Goal: Use online tool/utility: Utilize a website feature to perform a specific function

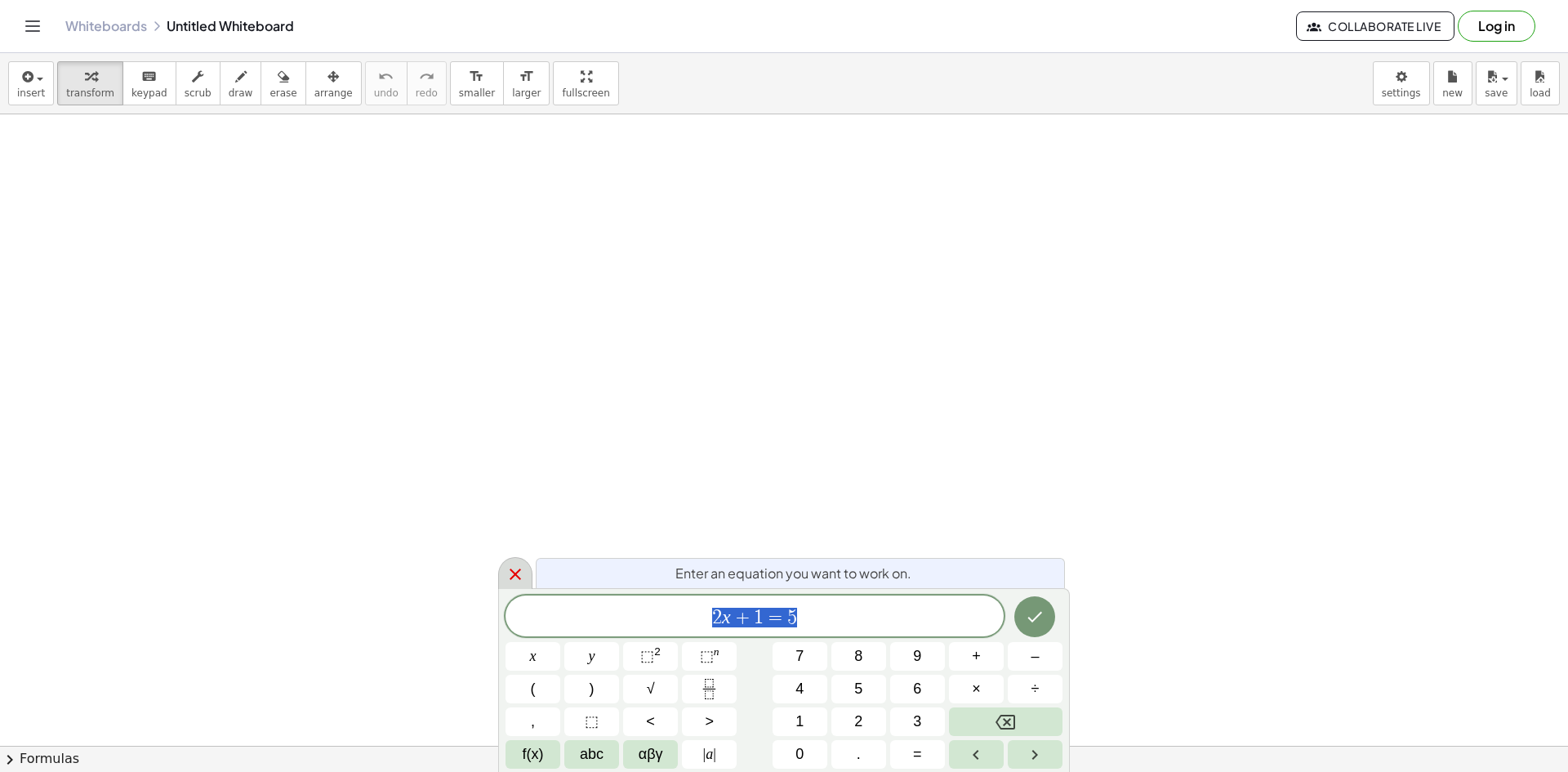
click at [507, 566] on icon at bounding box center [515, 574] width 20 height 20
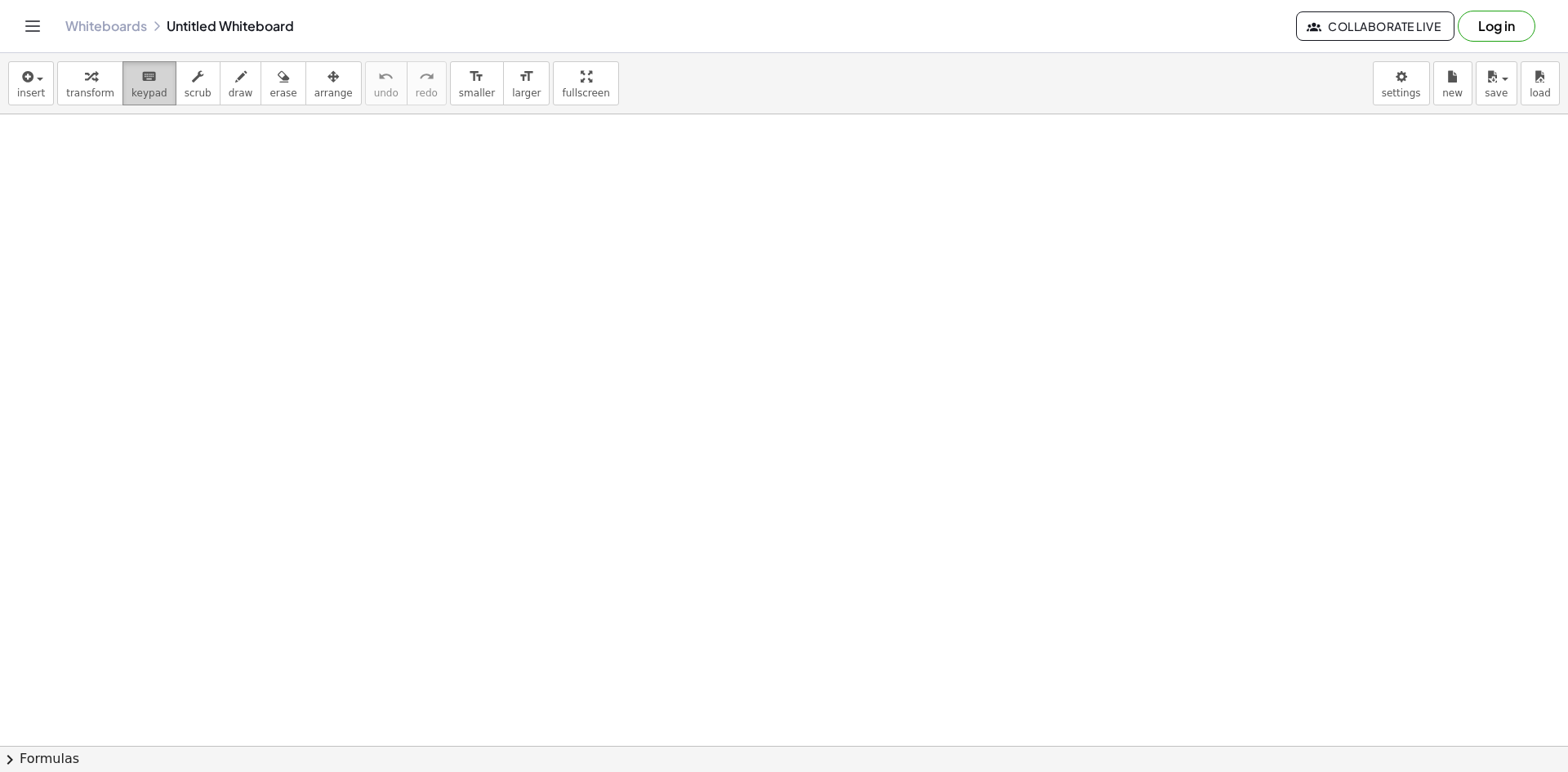
click at [147, 94] on span "keypad" at bounding box center [149, 92] width 36 height 11
click at [86, 90] on span "transform" at bounding box center [90, 92] width 48 height 11
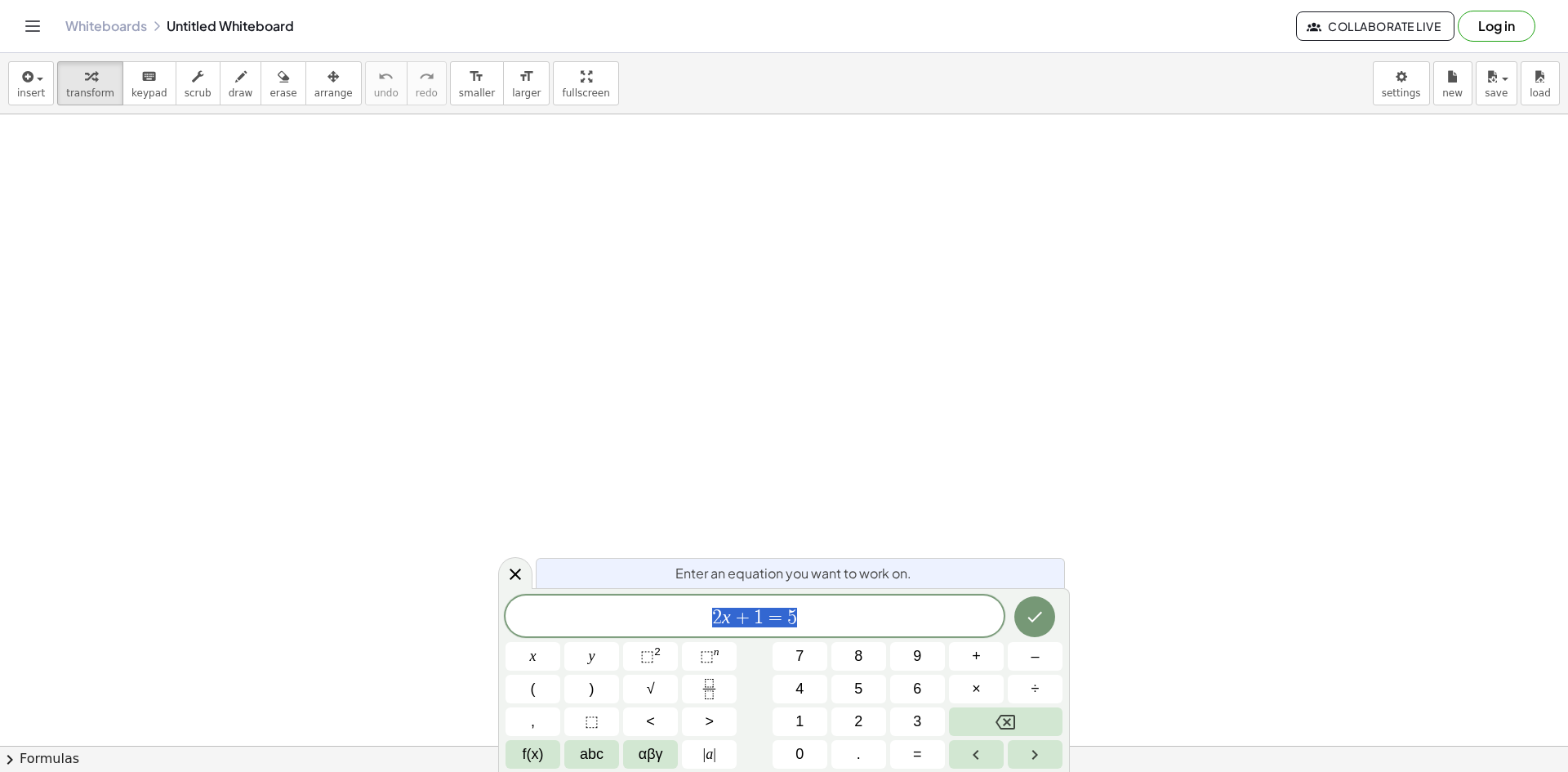
click at [816, 613] on span "2 x + 1 = 5" at bounding box center [755, 617] width 498 height 23
click at [1028, 657] on button "–" at bounding box center [1036, 657] width 55 height 29
click at [701, 694] on icon "Fraction" at bounding box center [710, 689] width 20 height 20
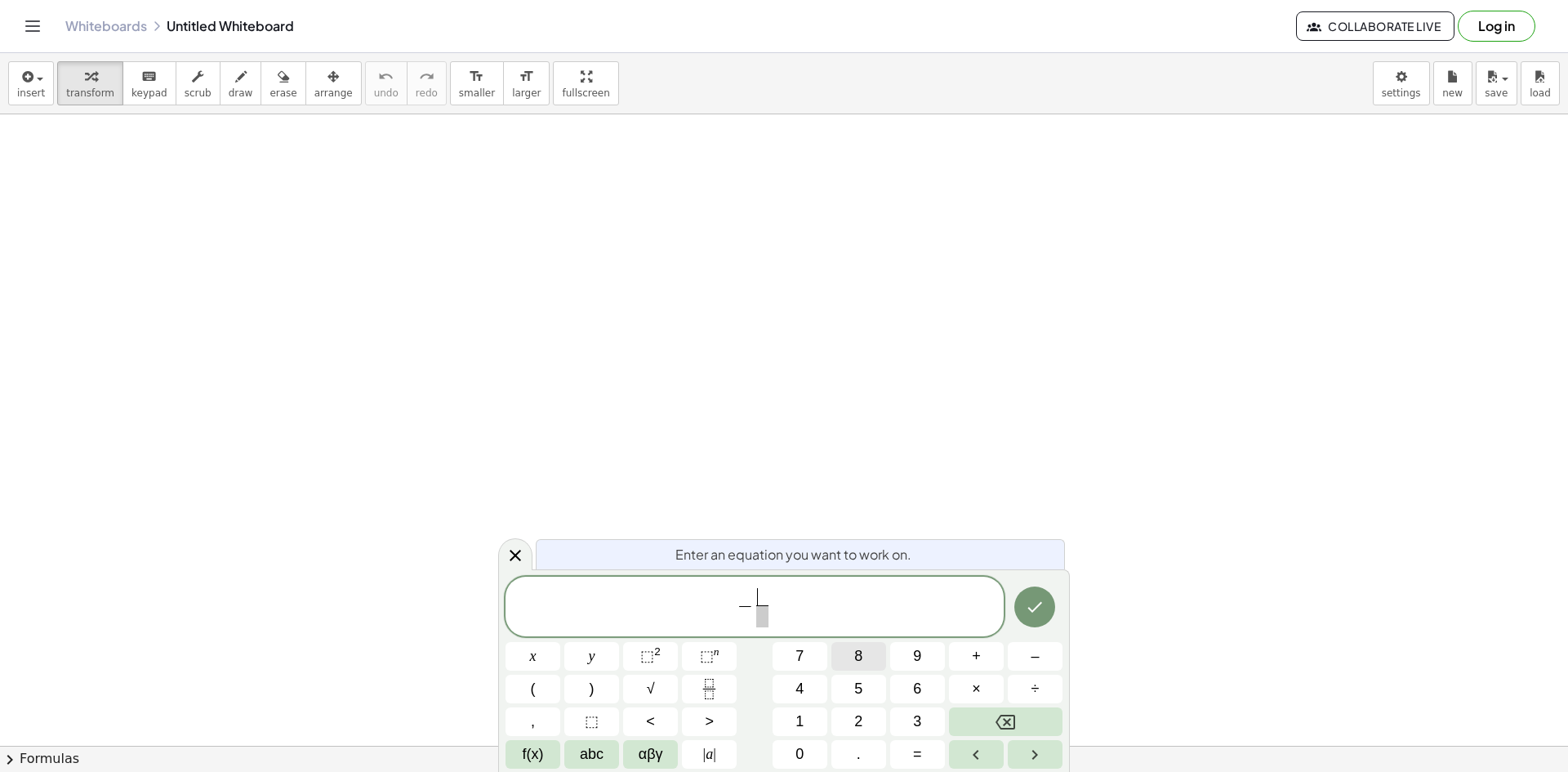
click at [857, 663] on span "8" at bounding box center [859, 656] width 9 height 22
click at [763, 617] on span "​" at bounding box center [763, 616] width 12 height 22
click at [912, 727] on button "3" at bounding box center [918, 722] width 55 height 29
click at [818, 601] on span "− 8 3 ​ ​" at bounding box center [755, 607] width 498 height 44
click at [915, 753] on span "=" at bounding box center [917, 754] width 9 height 22
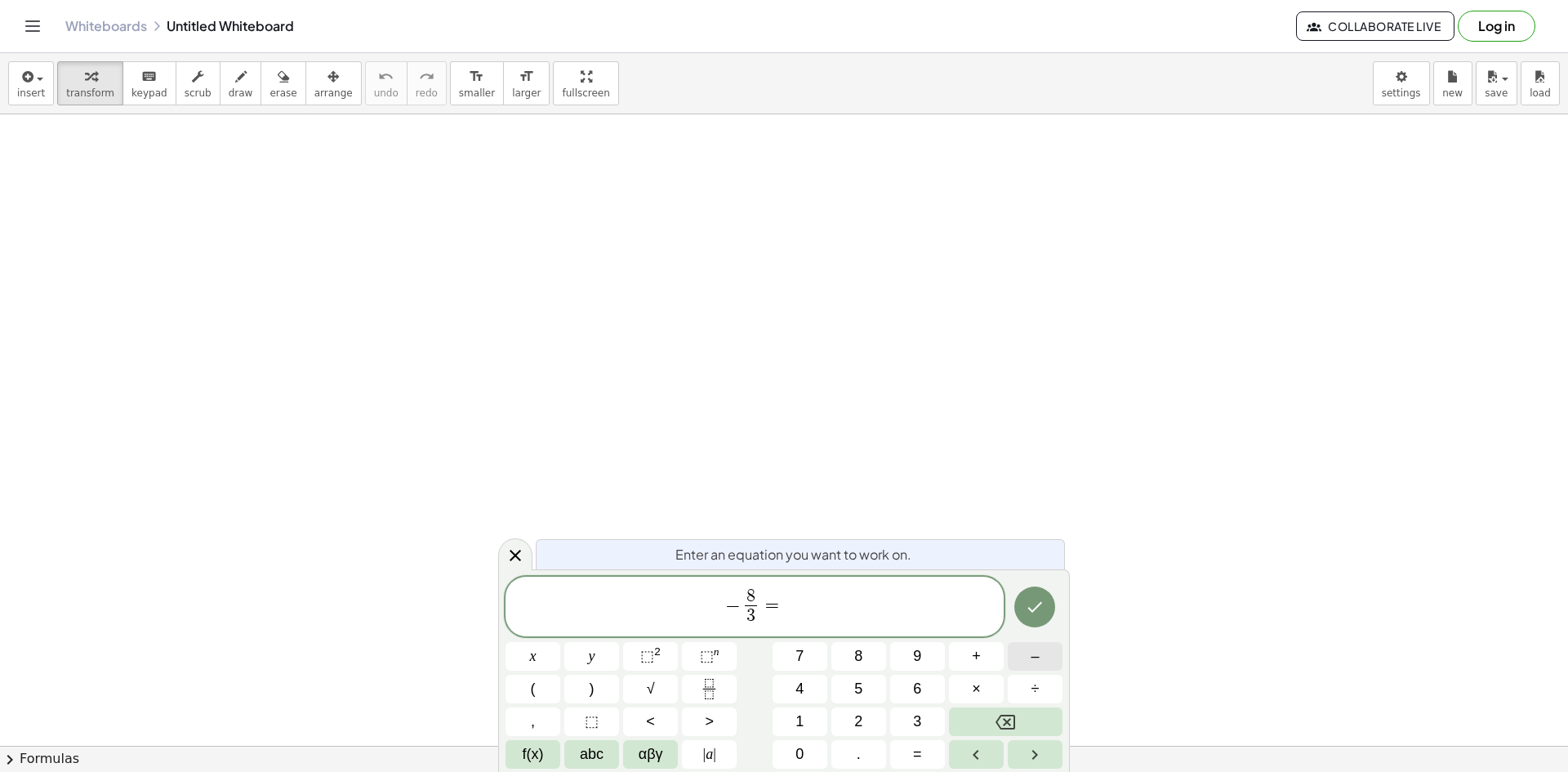
click at [1042, 660] on button "–" at bounding box center [1036, 657] width 55 height 29
click at [713, 680] on icon "Fraction" at bounding box center [709, 683] width 9 height 9
click at [793, 653] on button "7" at bounding box center [800, 657] width 55 height 29
click at [792, 614] on span at bounding box center [792, 616] width 12 height 22
click at [920, 658] on span "9" at bounding box center [917, 656] width 9 height 22
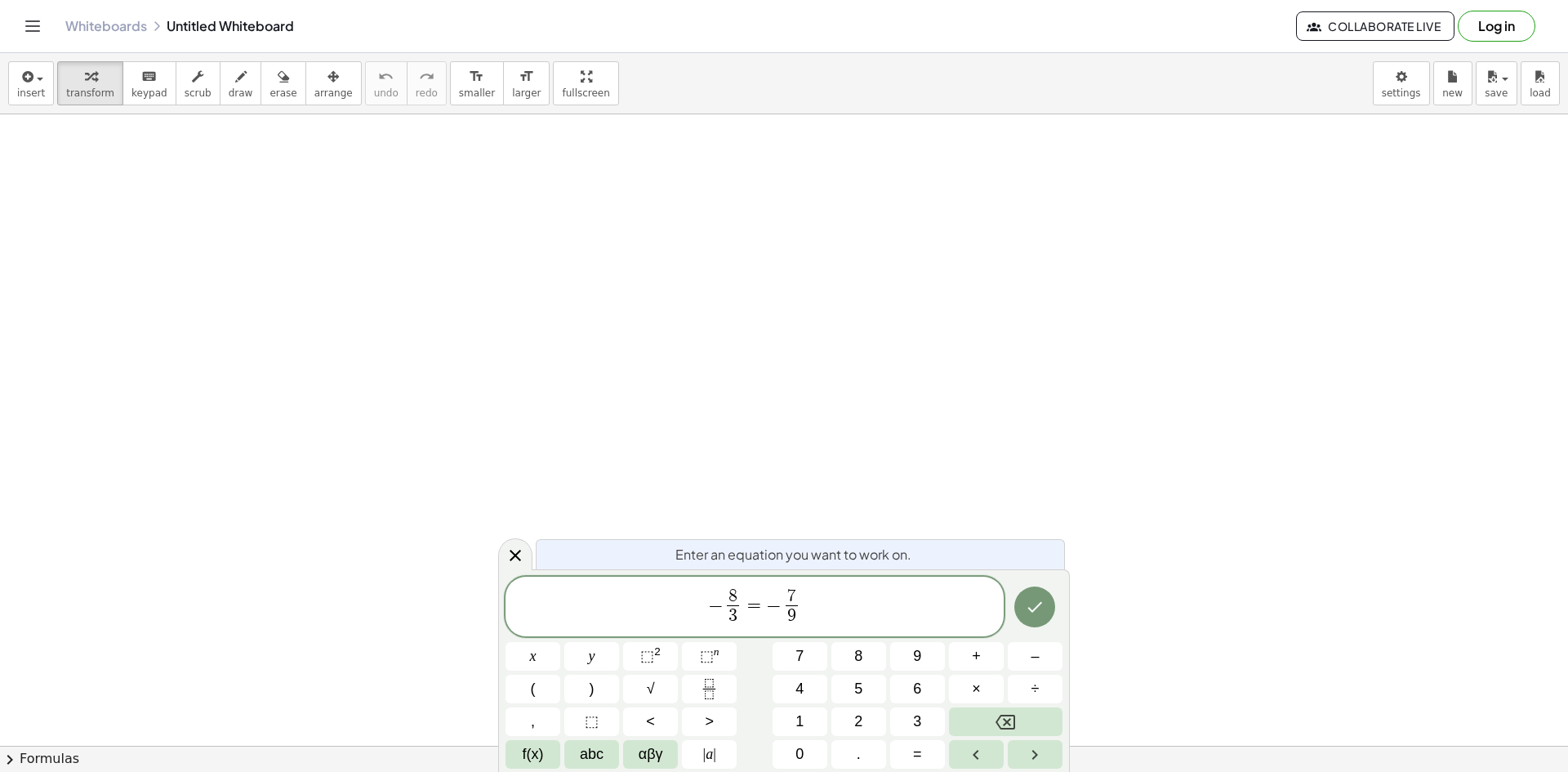
click at [848, 605] on span "− 8 3 ​ = − 7 9 ​ ​" at bounding box center [755, 607] width 498 height 44
click at [545, 658] on button "x" at bounding box center [533, 657] width 55 height 29
click at [1031, 660] on span "–" at bounding box center [1035, 656] width 9 height 22
click at [717, 687] on icon "Fraction" at bounding box center [710, 689] width 20 height 20
click at [810, 718] on button "1" at bounding box center [800, 722] width 55 height 29
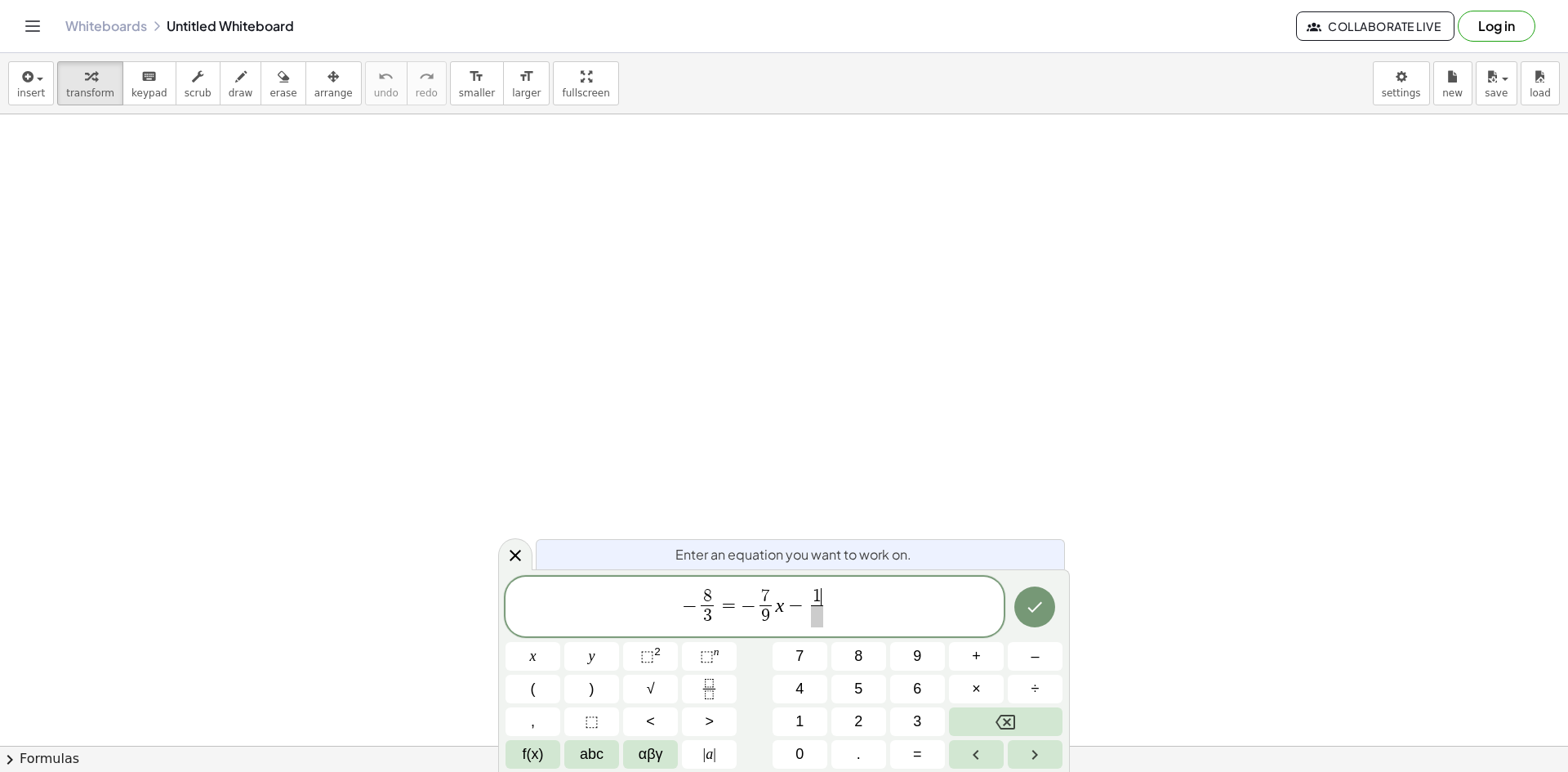
click at [812, 624] on span at bounding box center [817, 616] width 12 height 22
click at [868, 721] on button "2" at bounding box center [859, 722] width 55 height 29
click at [913, 752] on span "=" at bounding box center [917, 754] width 9 height 22
click at [878, 592] on span "− 8 3 ​ = − 7 9 ​ x − 1 2 ​ ​" at bounding box center [755, 607] width 498 height 44
click at [1033, 607] on icon "Done" at bounding box center [1035, 607] width 20 height 20
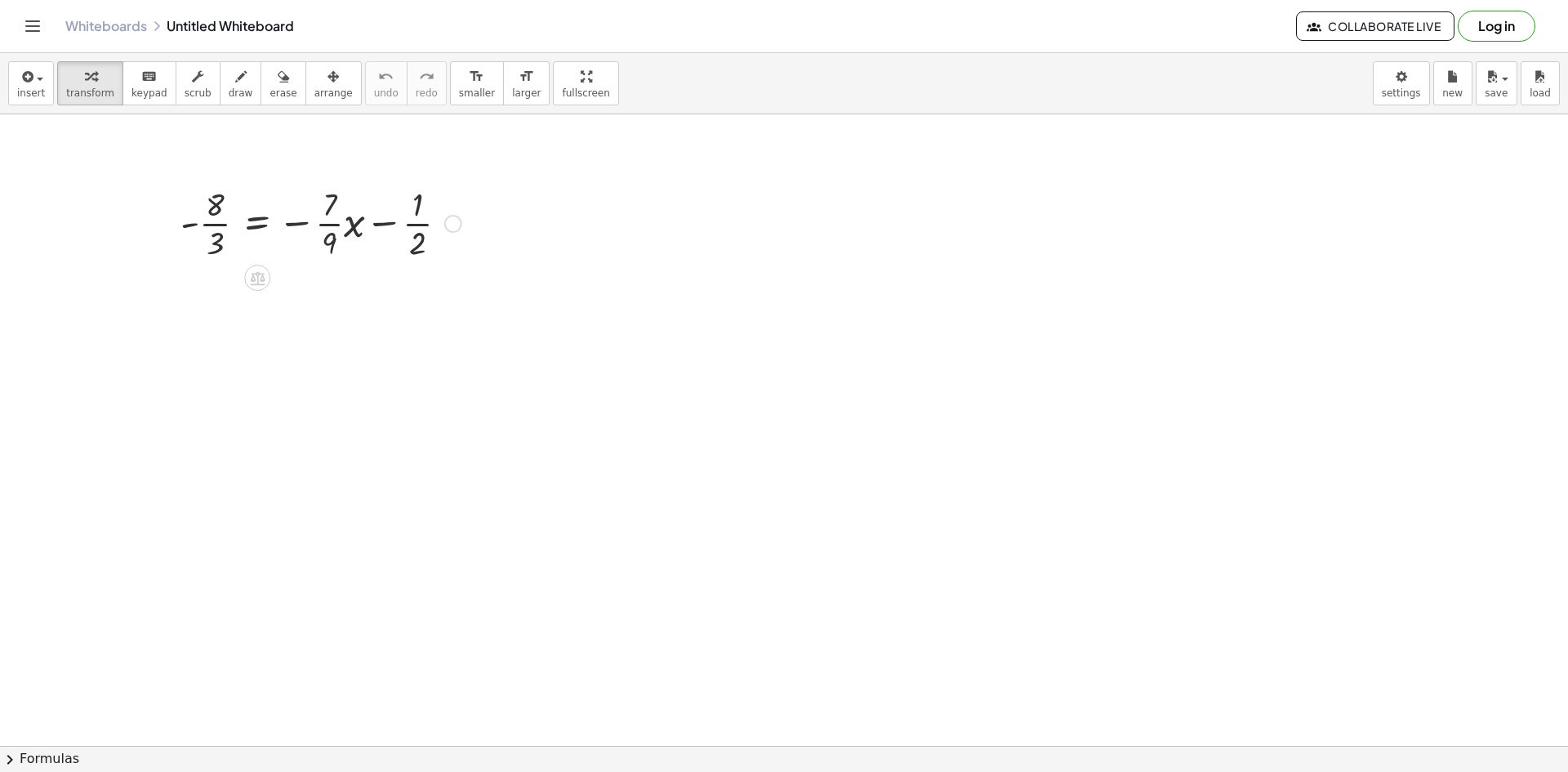
click at [453, 221] on div at bounding box center [453, 223] width 18 height 18
click at [263, 279] on icon at bounding box center [257, 278] width 15 height 14
click at [221, 280] on span "−" at bounding box center [224, 278] width 9 height 24
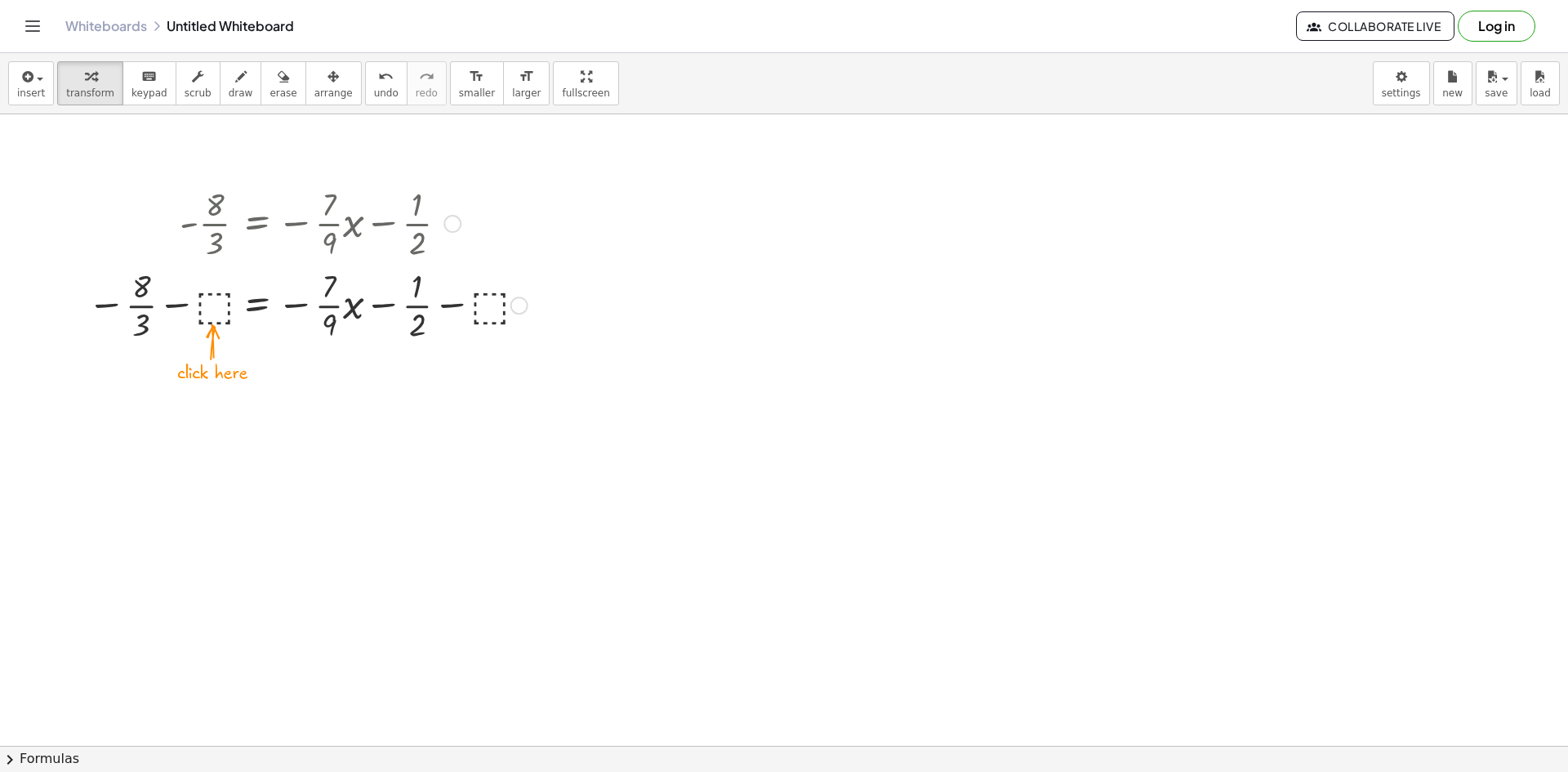
click at [206, 307] on div at bounding box center [307, 304] width 456 height 82
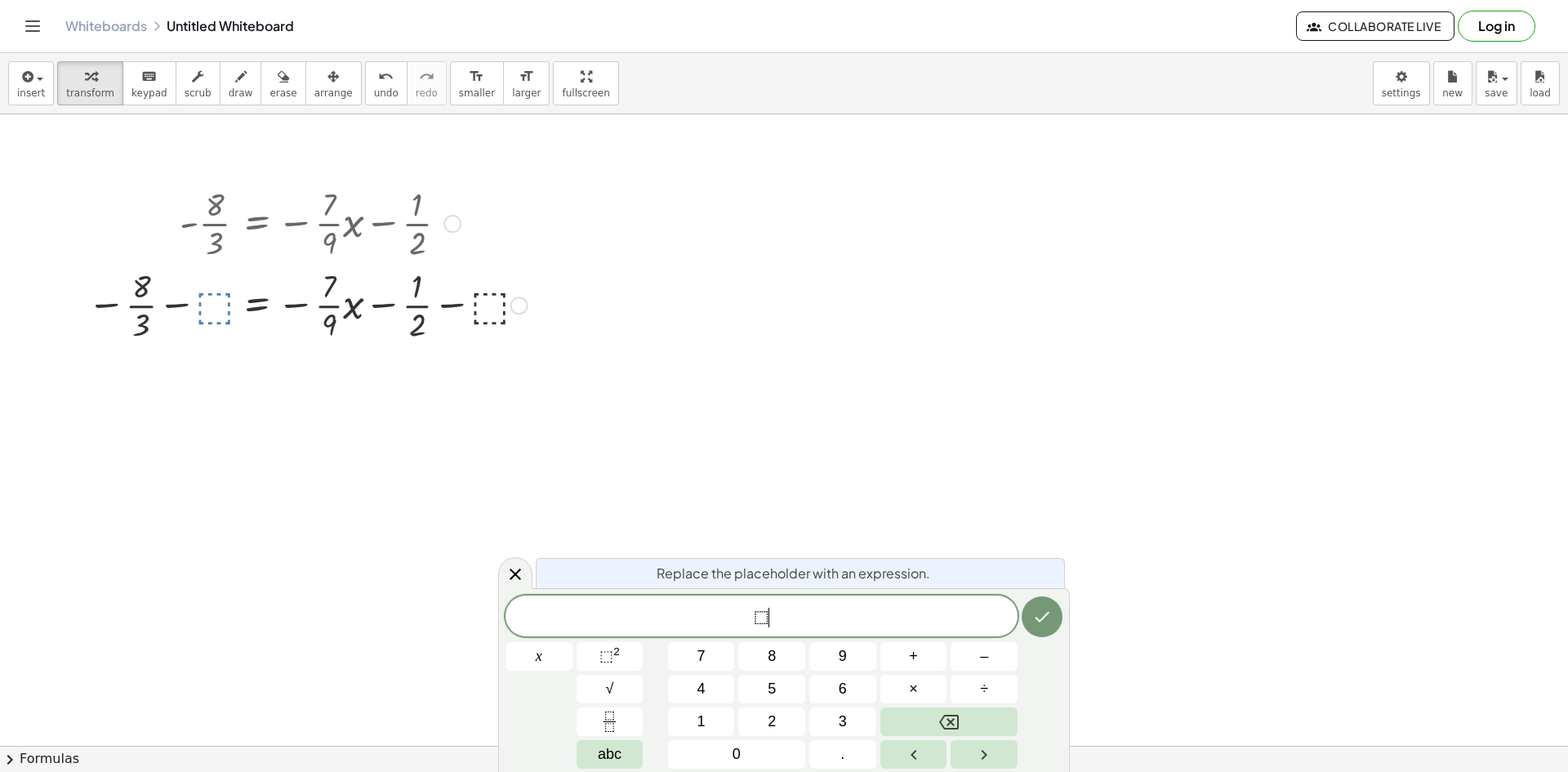
click at [775, 607] on span "⬚ ​" at bounding box center [762, 617] width 512 height 23
click at [510, 583] on icon at bounding box center [515, 574] width 20 height 20
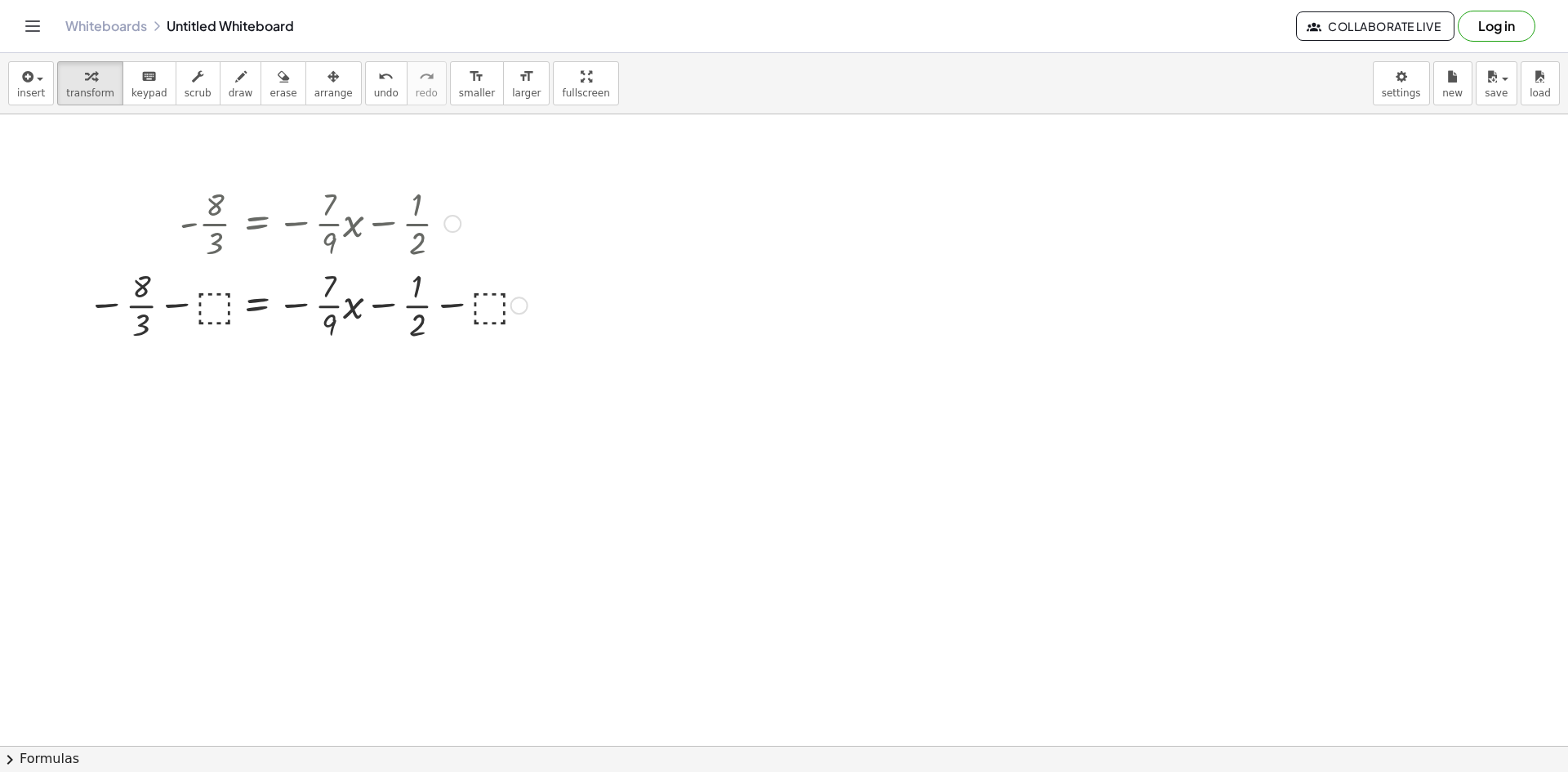
click at [214, 298] on div at bounding box center [307, 304] width 456 height 82
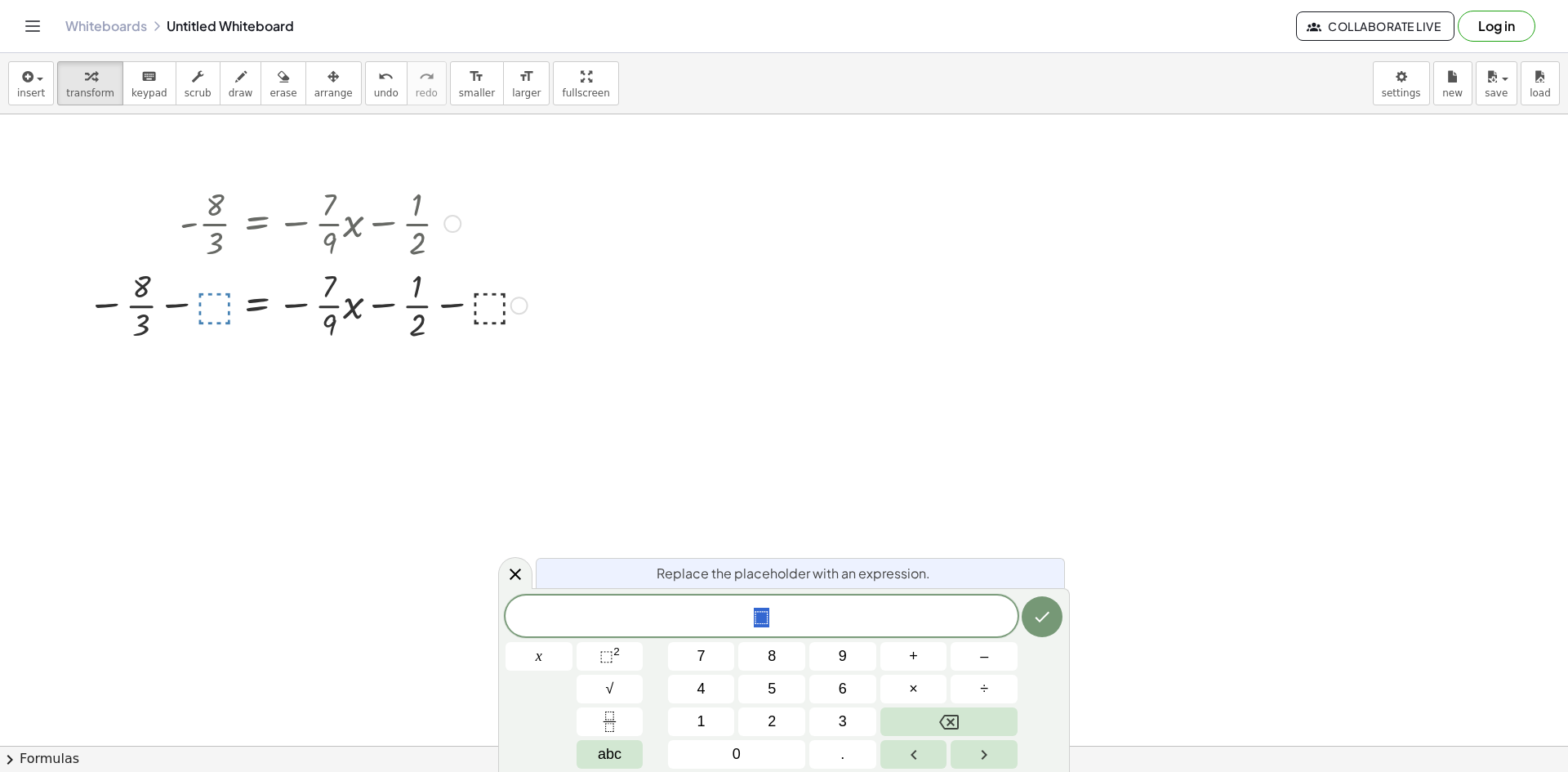
click at [524, 303] on div "Fix a mistake Transform line Copy line as LaTeX Copy derivation as LaTeX Expand…" at bounding box center [519, 305] width 18 height 18
click at [458, 225] on div at bounding box center [452, 223] width 18 height 18
click at [522, 310] on div "Transform line Copy line as LaTeX Copy derivation as LaTeX Expand new lines: On" at bounding box center [519, 305] width 18 height 18
click at [509, 321] on div at bounding box center [307, 304] width 456 height 82
click at [511, 580] on icon at bounding box center [515, 574] width 20 height 20
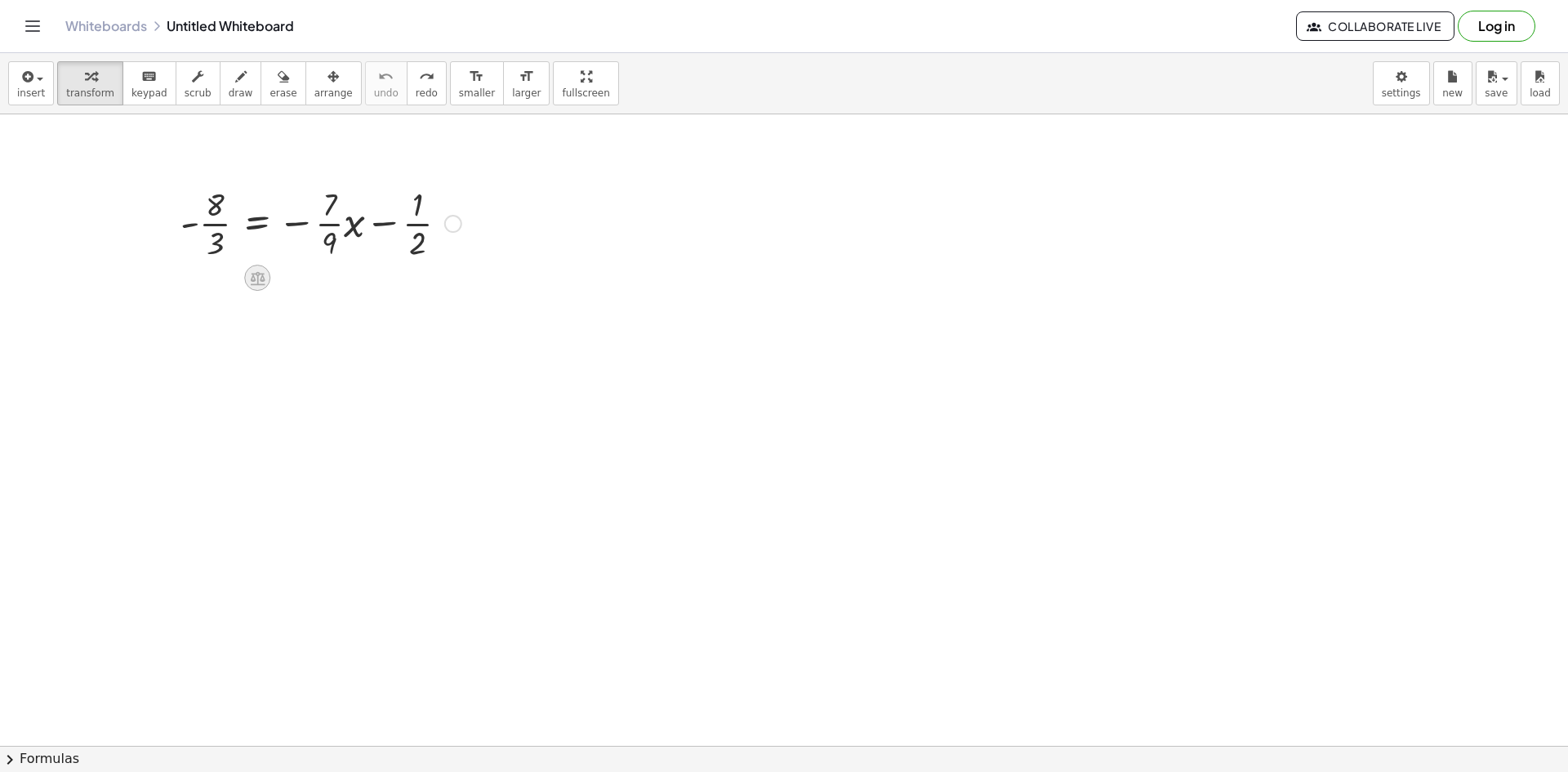
click at [252, 268] on div at bounding box center [257, 277] width 26 height 26
click at [189, 279] on span "+" at bounding box center [191, 278] width 9 height 24
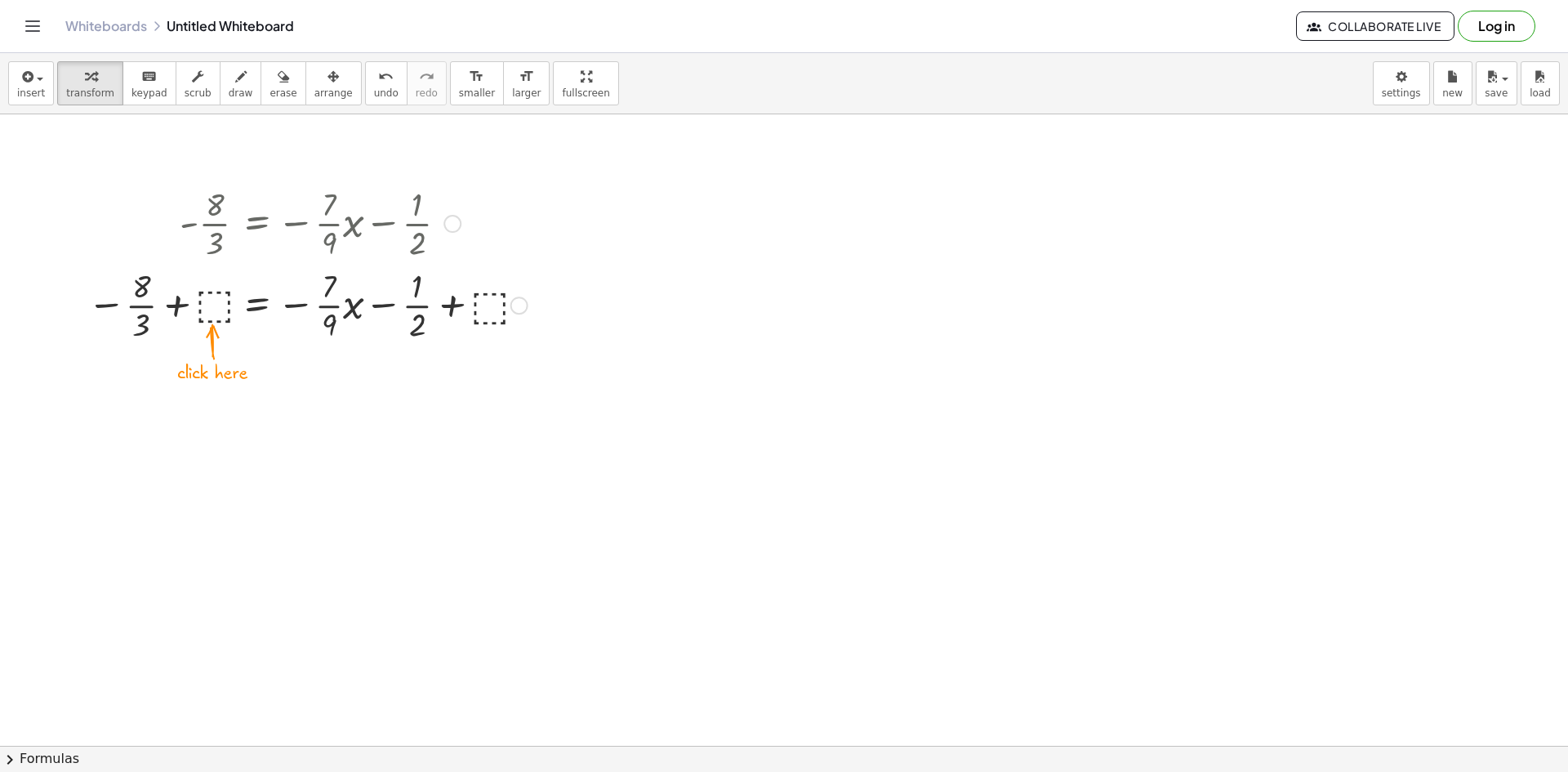
click at [221, 305] on div at bounding box center [307, 304] width 456 height 82
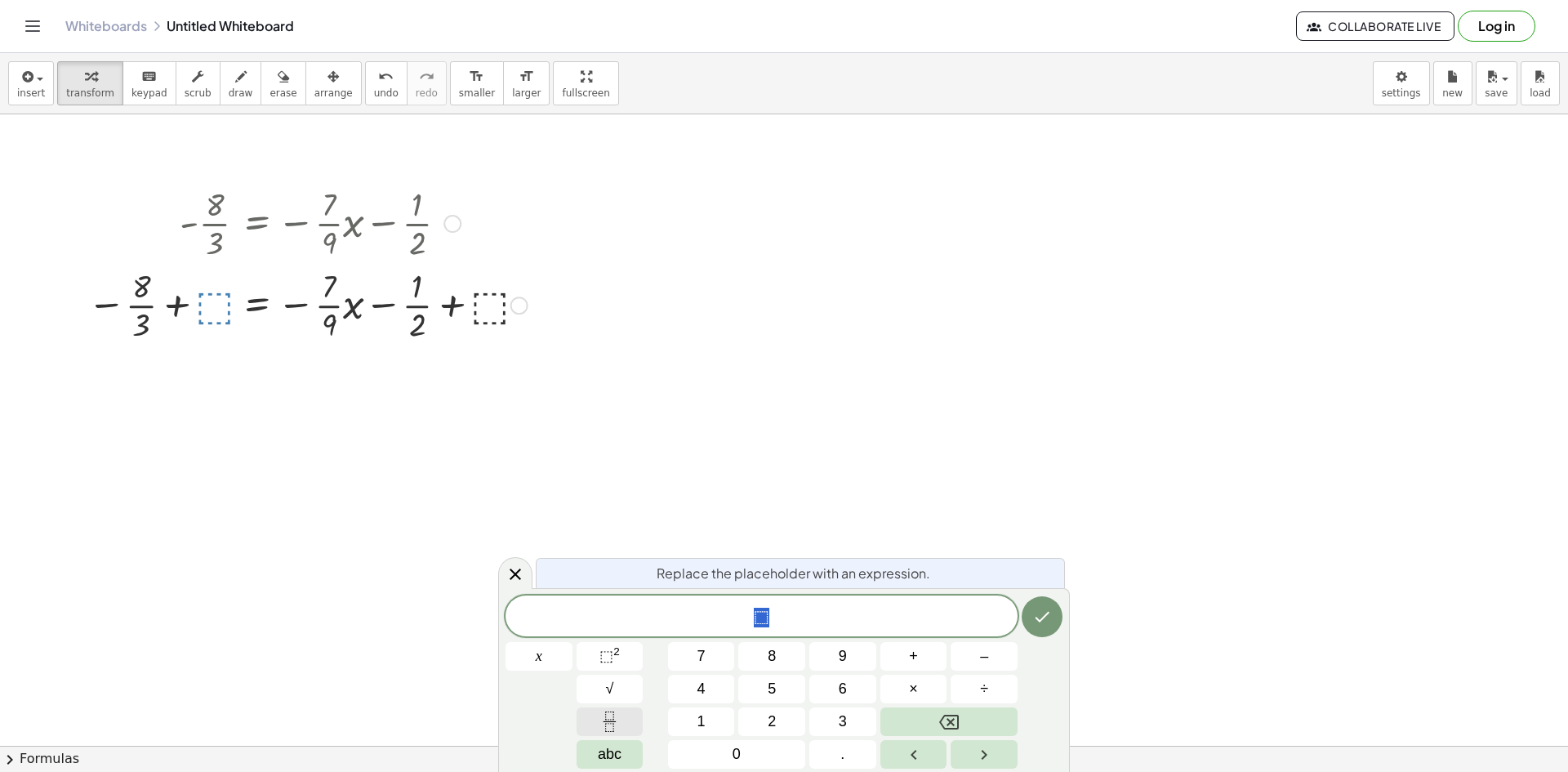
click at [622, 719] on button "Fraction" at bounding box center [610, 722] width 67 height 29
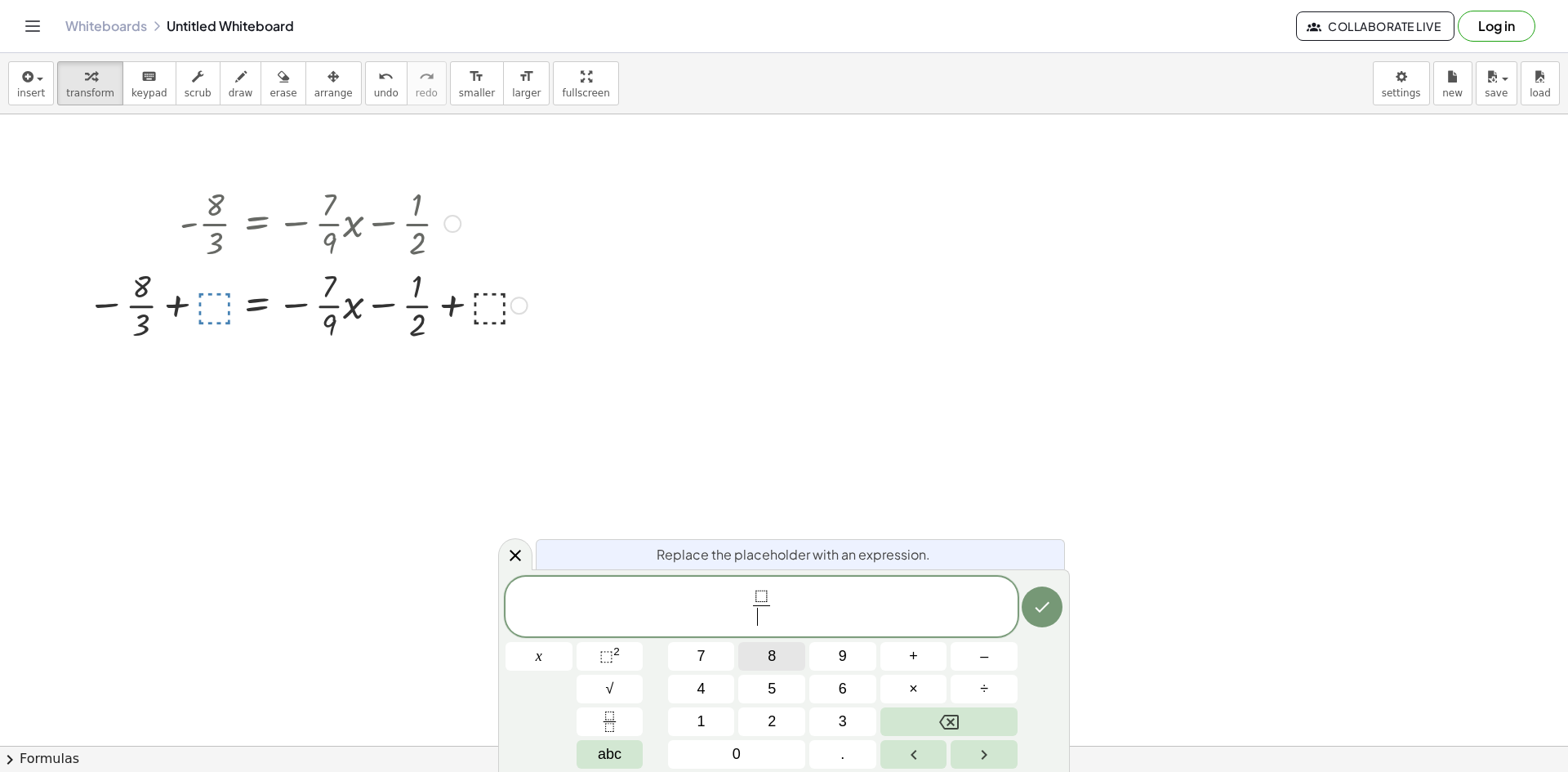
click at [759, 663] on button "8" at bounding box center [772, 657] width 67 height 29
click at [759, 589] on span "⬚" at bounding box center [762, 595] width 14 height 18
click at [775, 657] on span "8" at bounding box center [772, 656] width 9 height 22
click at [762, 621] on span "​" at bounding box center [761, 616] width 26 height 22
click at [830, 711] on button "3" at bounding box center [843, 722] width 67 height 29
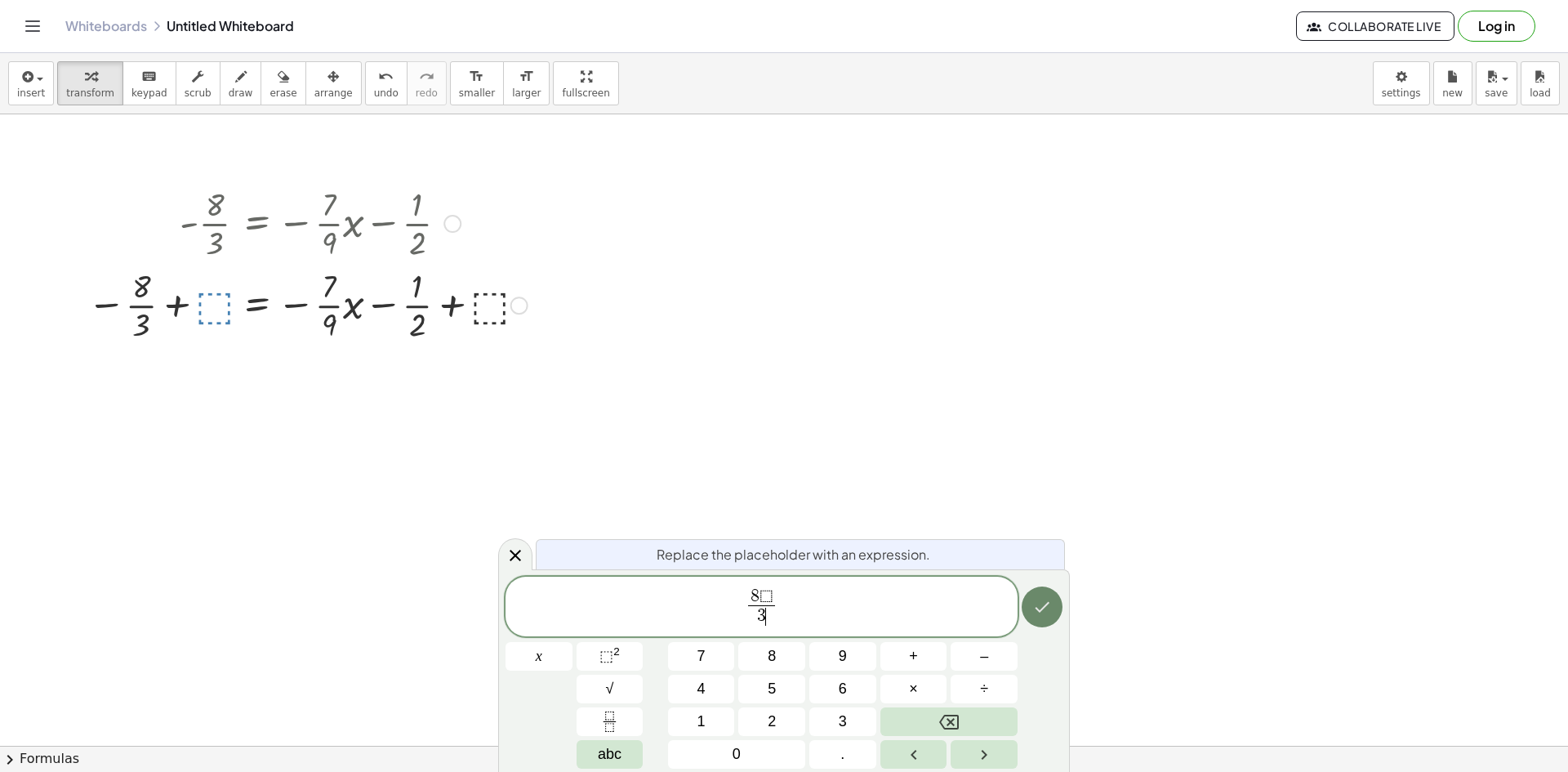
click at [1045, 609] on icon "Done" at bounding box center [1042, 607] width 20 height 20
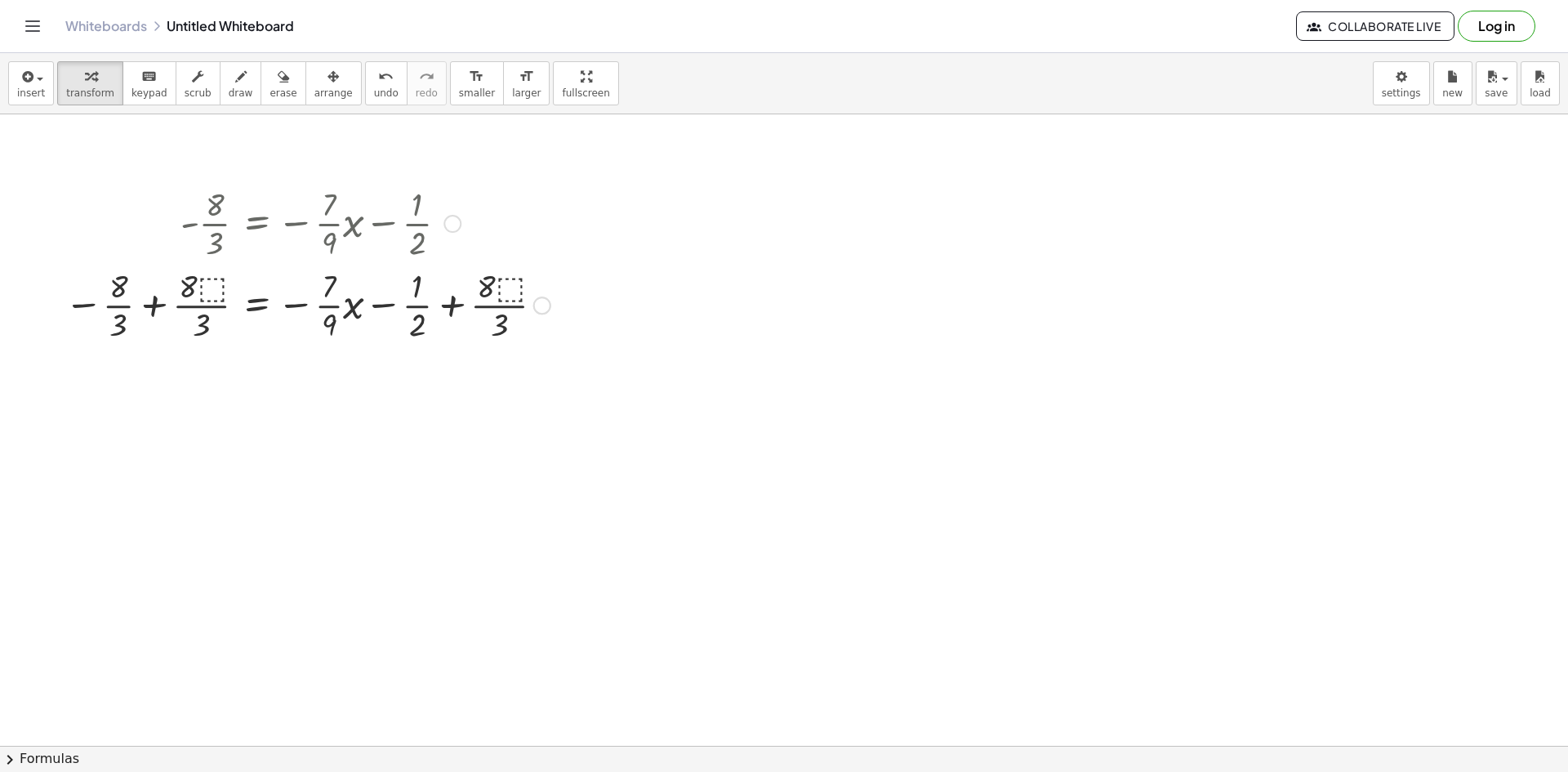
click at [502, 293] on div at bounding box center [307, 304] width 502 height 82
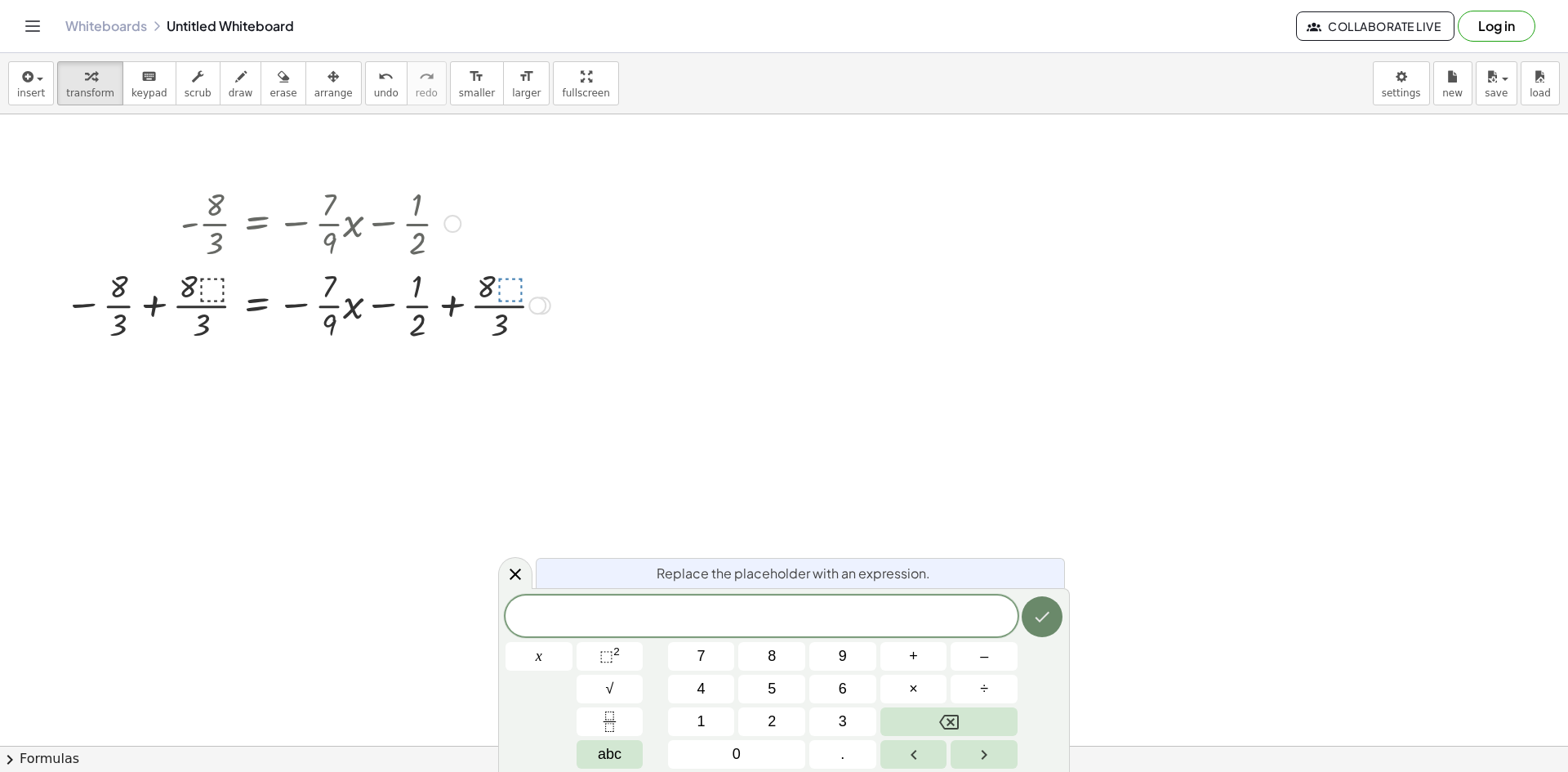
click at [1049, 611] on icon "Done" at bounding box center [1042, 616] width 20 height 20
click at [1047, 617] on icon "Done" at bounding box center [1042, 616] width 20 height 20
click at [532, 289] on div at bounding box center [307, 304] width 502 height 82
